Goal: Check status

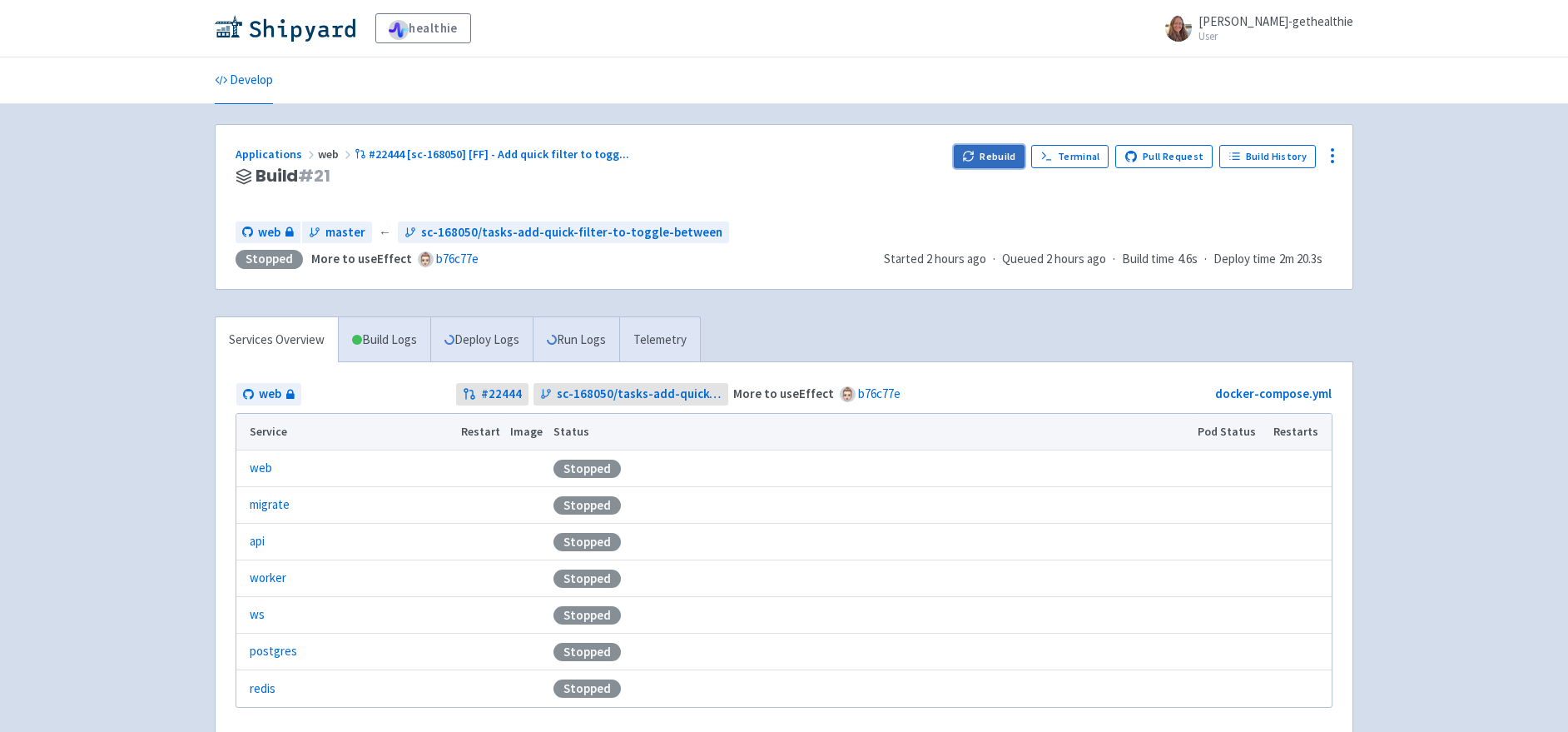
click at [964, 157] on button "Rebuild" at bounding box center [989, 156] width 71 height 23
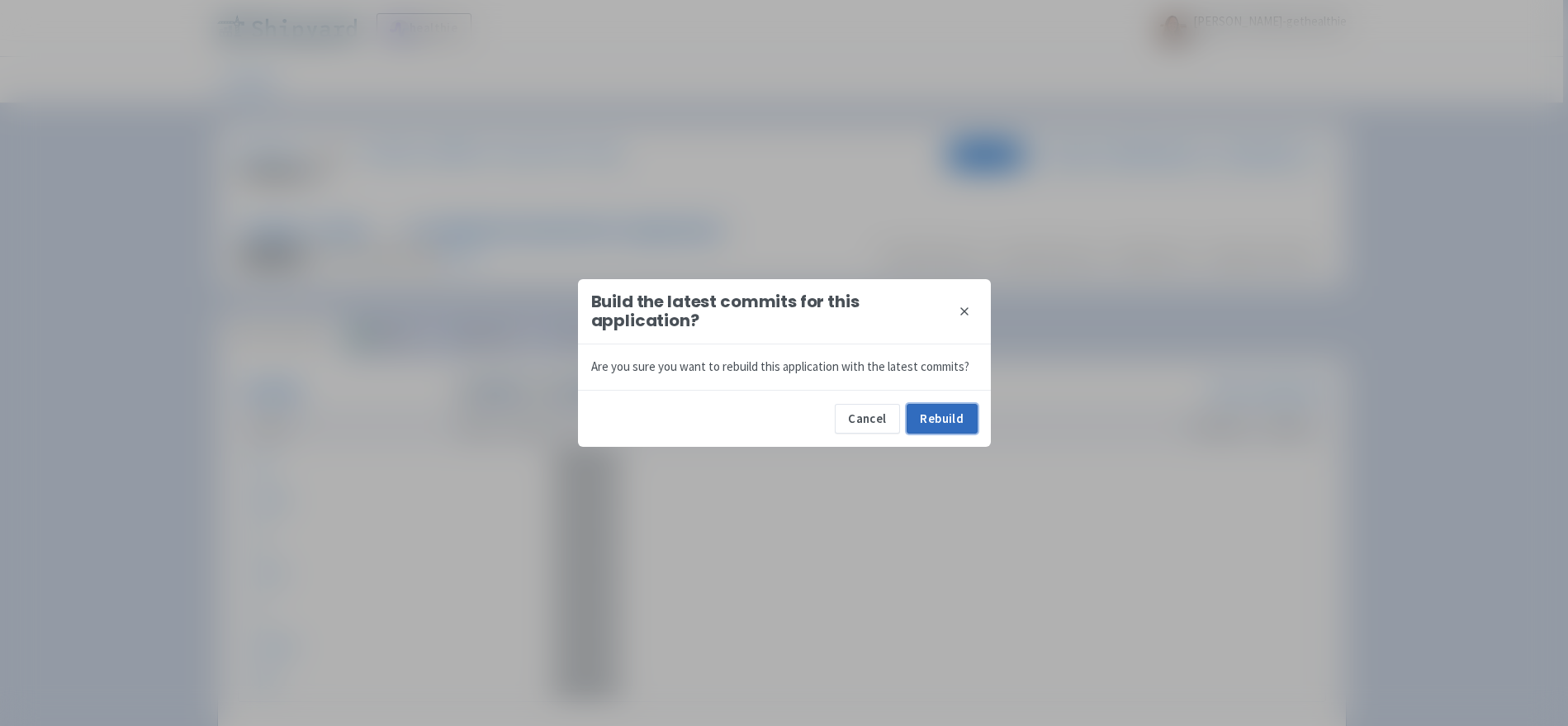
click at [942, 409] on button "Rebuild" at bounding box center [942, 418] width 71 height 30
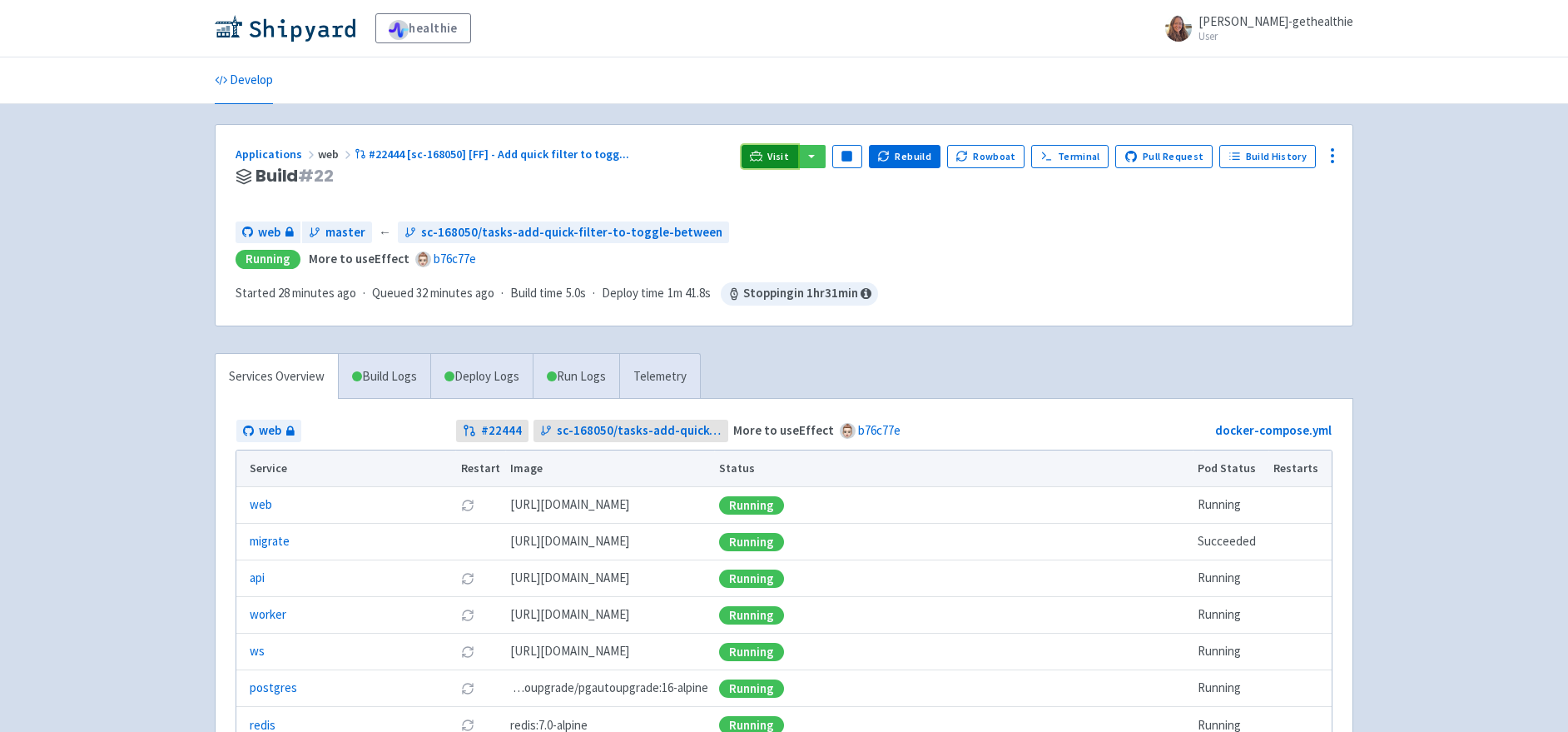
click at [786, 160] on span "Visit" at bounding box center [778, 156] width 21 height 14
